Goal: Find specific page/section: Find specific page/section

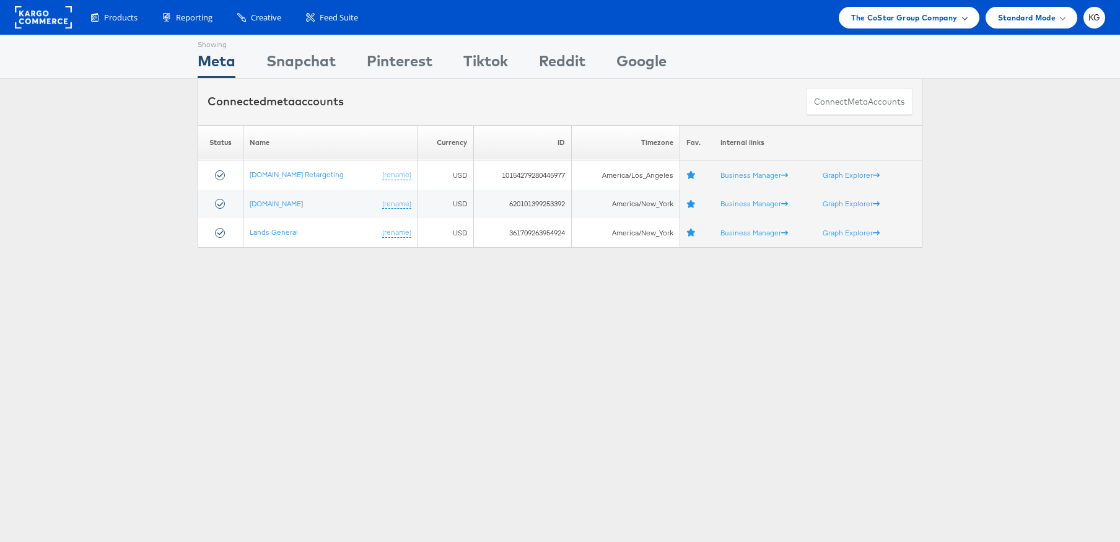
click at [896, 23] on span "The CoStar Group Company" at bounding box center [904, 17] width 106 height 13
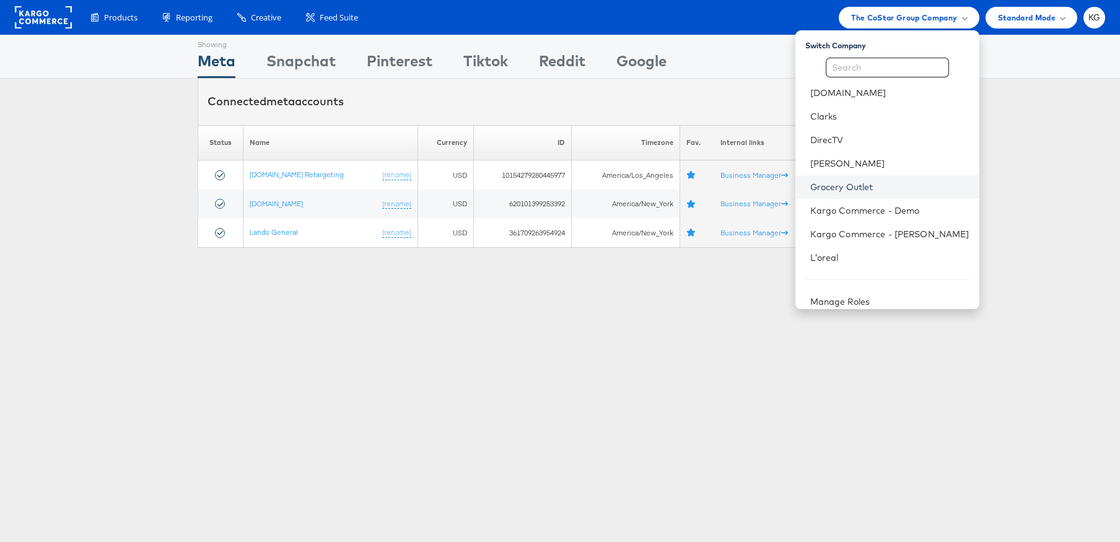
click at [921, 188] on link "Grocery Outlet" at bounding box center [890, 187] width 159 height 12
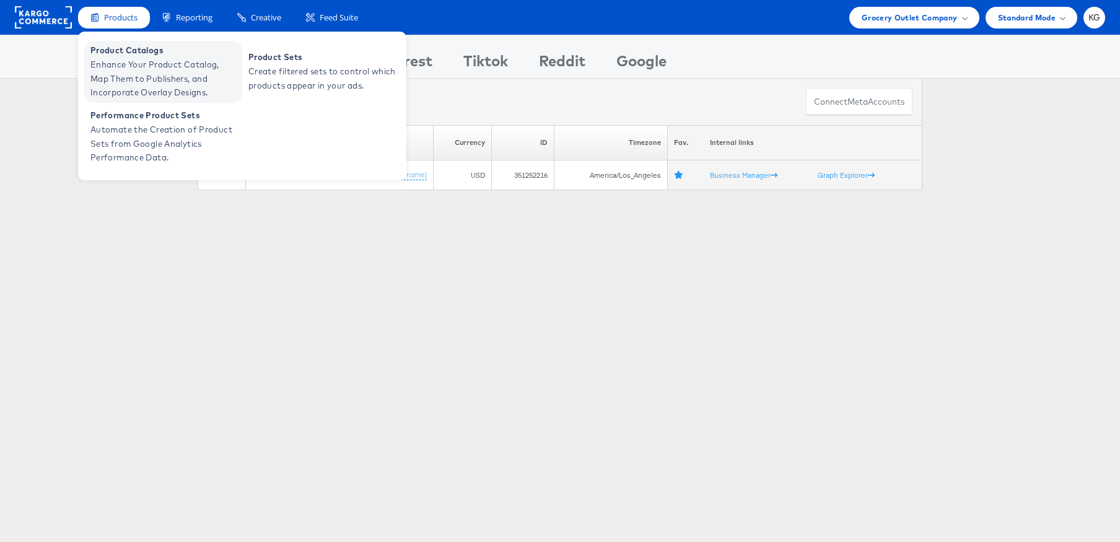
click at [136, 53] on span "Product Catalogs" at bounding box center [164, 50] width 149 height 14
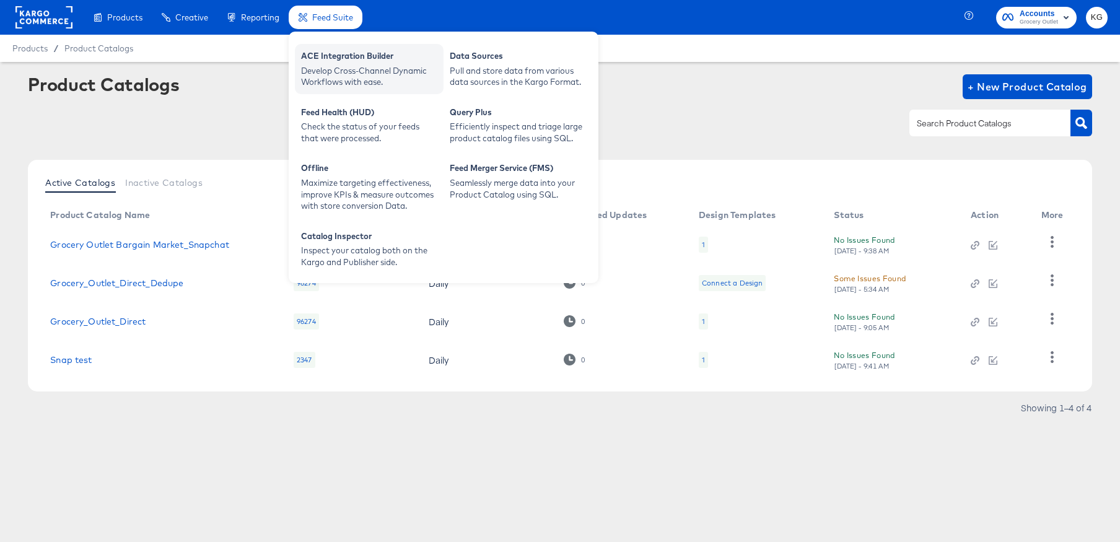
click at [340, 70] on div "Develop Cross-Channel Dynamic Workflows with ease." at bounding box center [369, 76] width 136 height 23
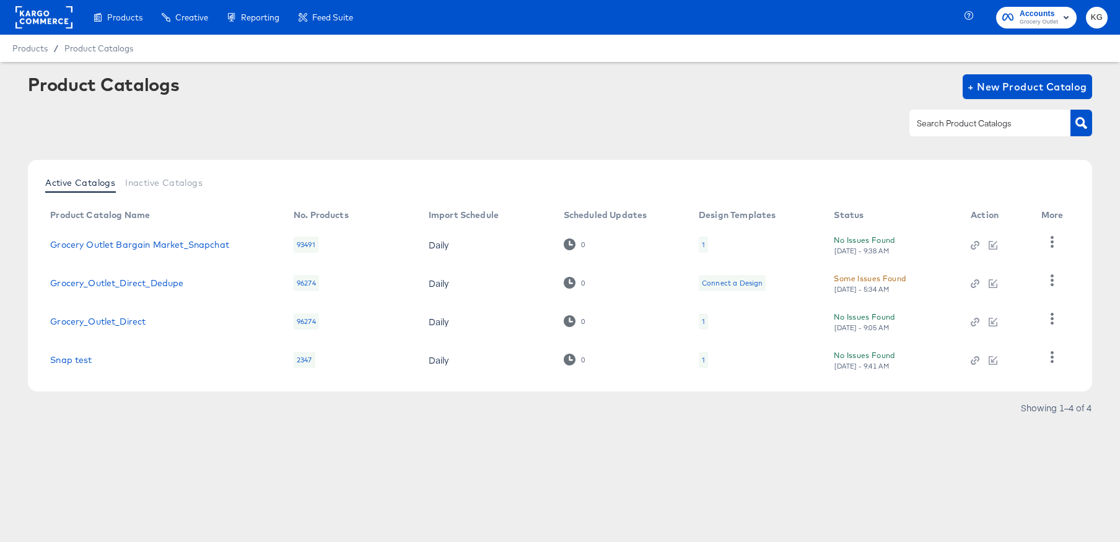
click at [589, 429] on article "Product Catalogs + New Product Catalog Active Catalogs Inactive Catalogs Produc…" at bounding box center [560, 261] width 1120 height 399
